Goal: Task Accomplishment & Management: Use online tool/utility

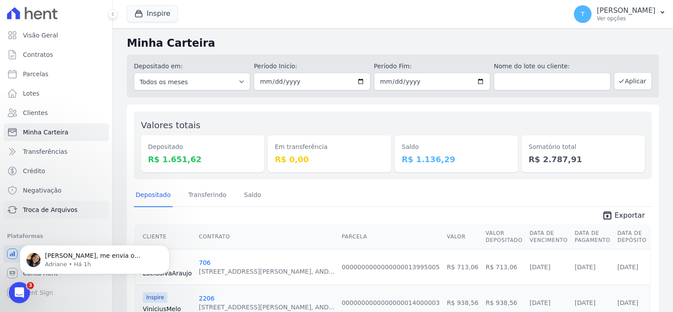
click at [46, 210] on span "Troca de Arquivos" at bounding box center [50, 209] width 55 height 9
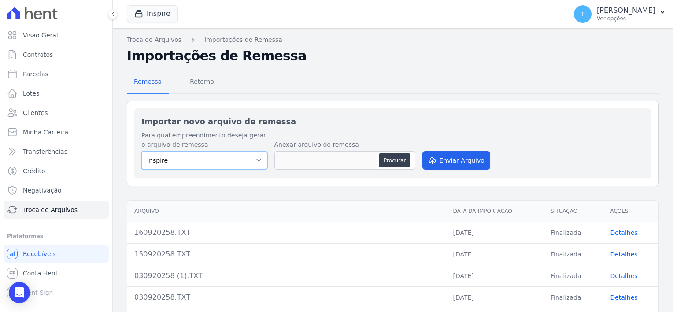
click at [255, 162] on select "Inspire" at bounding box center [204, 160] width 126 height 18
click at [653, 15] on p "[PERSON_NAME]" at bounding box center [625, 10] width 59 height 9
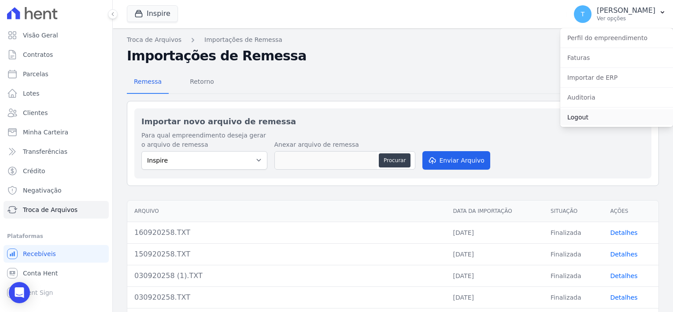
click at [588, 117] on link "Logout" at bounding box center [616, 117] width 113 height 16
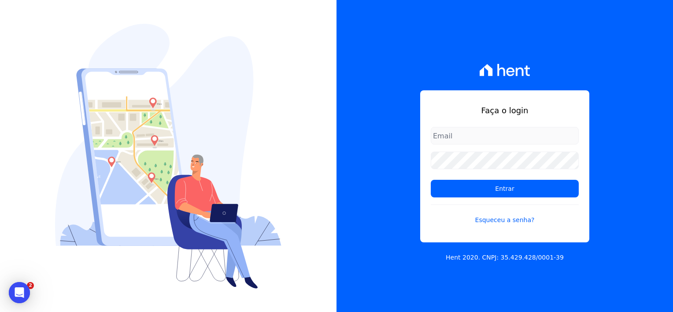
click at [496, 137] on input "email" at bounding box center [504, 136] width 148 height 18
type input "[EMAIL_ADDRESS][DOMAIN_NAME]"
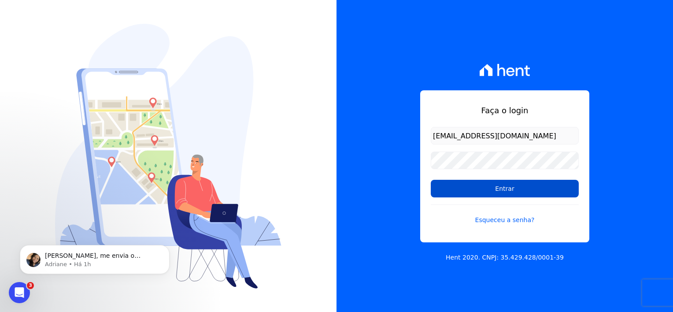
click at [491, 195] on input "Entrar" at bounding box center [504, 189] width 148 height 18
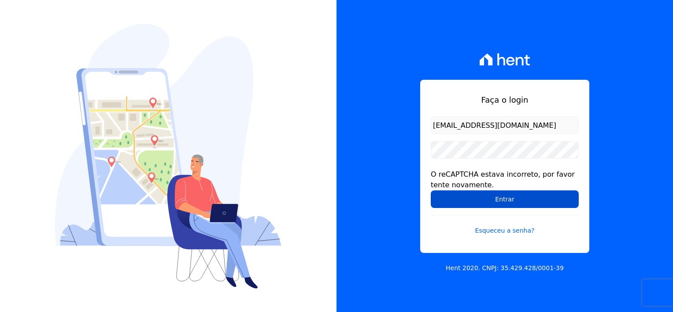
click at [482, 197] on input "Entrar" at bounding box center [504, 199] width 148 height 18
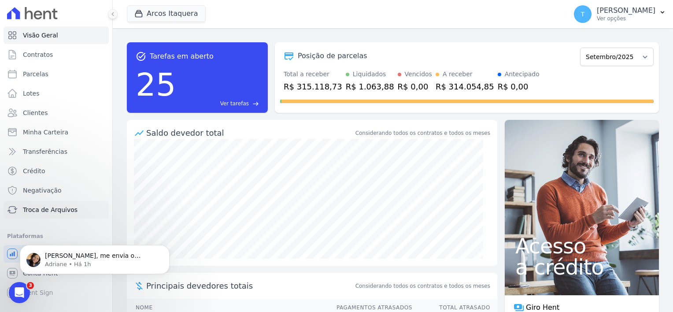
click at [41, 213] on span "Troca de Arquivos" at bounding box center [50, 209] width 55 height 9
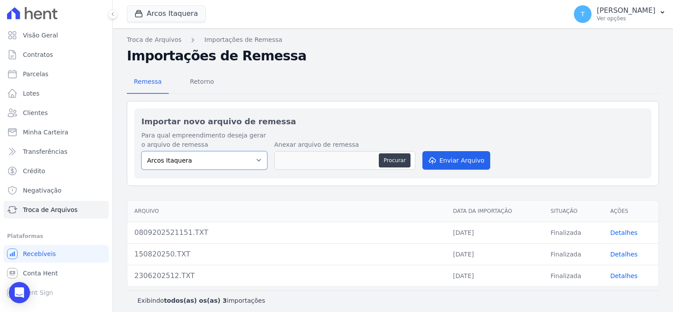
click at [200, 165] on select "Arcos Itaquera" at bounding box center [204, 160] width 126 height 18
click at [257, 158] on select "Arcos Itaquera" at bounding box center [204, 160] width 126 height 18
click at [170, 14] on button "Arcos Itaquera" at bounding box center [166, 13] width 79 height 17
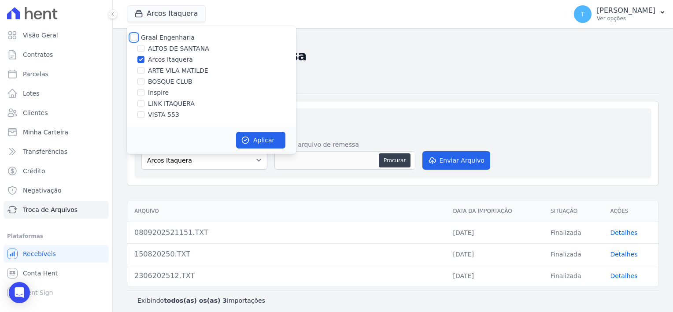
click at [132, 38] on input "Graal Engenharia" at bounding box center [133, 37] width 7 height 7
checkbox input "true"
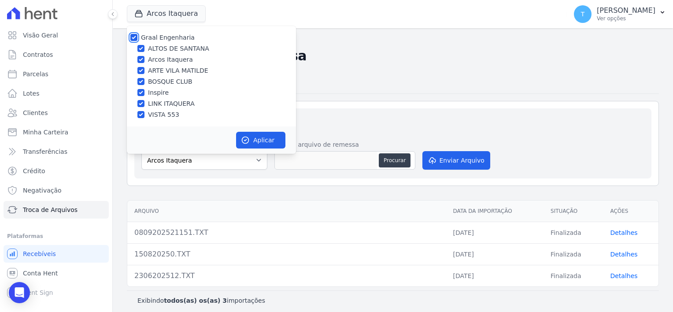
checkbox input "true"
click at [257, 137] on button "Aplicar" at bounding box center [260, 140] width 49 height 17
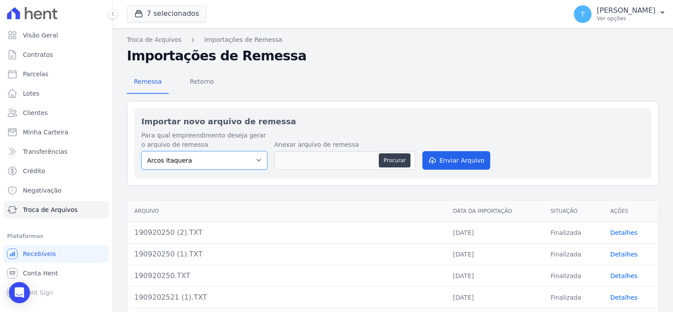
click at [220, 161] on select "Arcos Itaquera ALTOS DE SANTANA Inspire BOSQUE CLUB ARTE VILA MATILDE VISTA 553…" at bounding box center [204, 160] width 126 height 18
select select "798d34ef-1a76-4a01-aecd-278a2202ade3"
click at [141, 151] on select "Arcos Itaquera ALTOS DE SANTANA Inspire BOSQUE CLUB ARTE VILA MATILDE VISTA 553…" at bounding box center [204, 160] width 126 height 18
click at [397, 161] on button "Procurar" at bounding box center [395, 160] width 32 height 14
type input "190920257 (1).TXT"
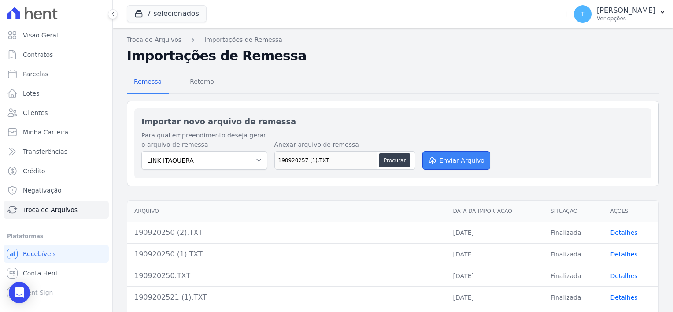
click at [443, 158] on button "Enviar Arquivo" at bounding box center [456, 160] width 68 height 18
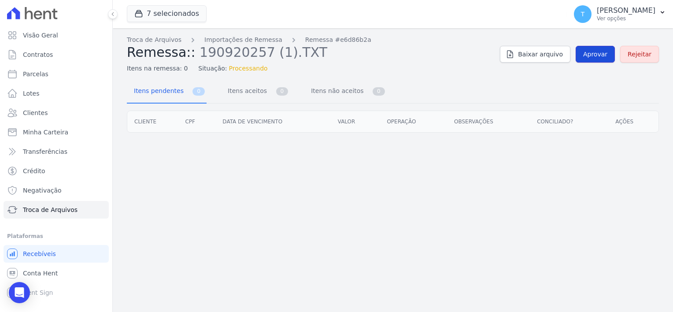
click at [591, 56] on span "Aprovar" at bounding box center [595, 54] width 24 height 9
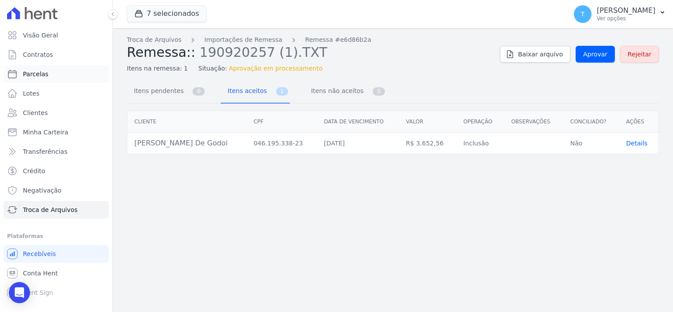
click at [45, 77] on span "Parcelas" at bounding box center [36, 74] width 26 height 9
select select
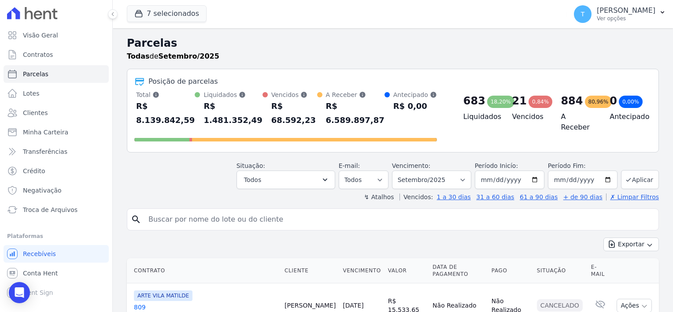
click at [276, 210] on input "search" at bounding box center [398, 219] width 511 height 18
paste input "Edilson Rossi de Godoi"
type input "Edilson Rossi de Godoi"
select select
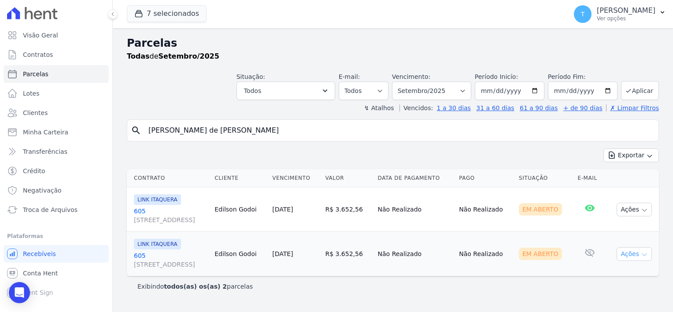
click at [647, 253] on icon "button" at bounding box center [643, 254] width 7 height 7
click at [623, 272] on link "Ver boleto" at bounding box center [630, 274] width 85 height 16
click at [658, 18] on button "T [PERSON_NAME] Ver opções" at bounding box center [619, 14] width 106 height 25
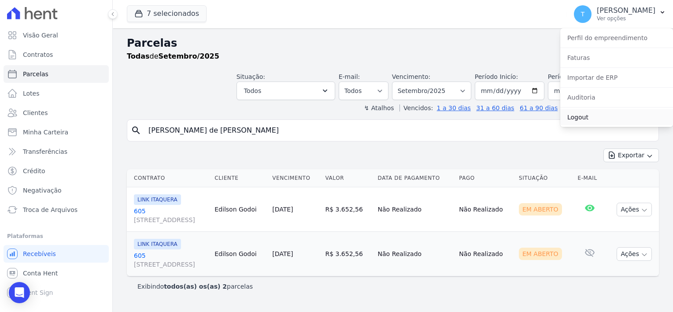
click at [588, 119] on link "Logout" at bounding box center [616, 117] width 113 height 16
